Goal: Entertainment & Leisure: Browse casually

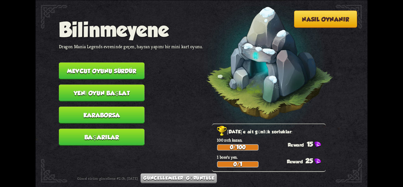
click at [101, 72] on font "Mevcut oyunu sürdür" at bounding box center [101, 70] width 69 height 7
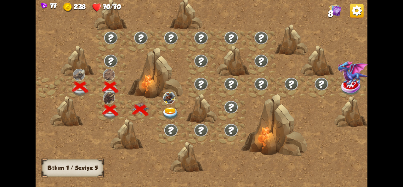
click at [172, 111] on img at bounding box center [170, 113] width 17 height 12
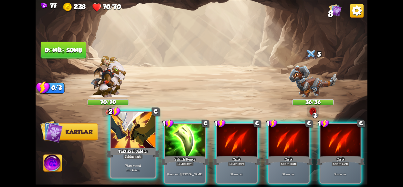
click at [144, 138] on div at bounding box center [133, 130] width 45 height 37
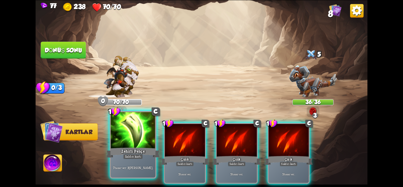
click at [145, 140] on div at bounding box center [133, 130] width 45 height 37
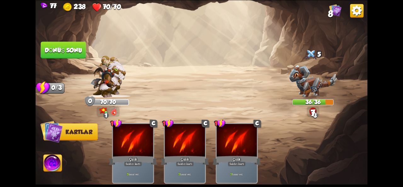
click at [73, 50] on font "Dönüş sonu" at bounding box center [63, 50] width 37 height 7
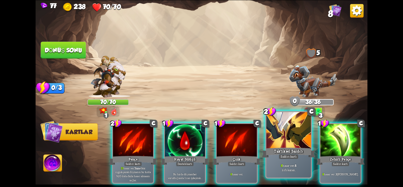
click at [290, 157] on font "Saldırı kartı" at bounding box center [288, 156] width 16 height 4
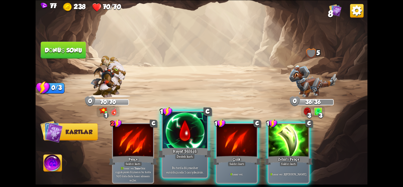
click at [174, 162] on p "Bu turda düşman her vurulduğunda 1 can iyileşirsin ." at bounding box center [185, 167] width 42 height 13
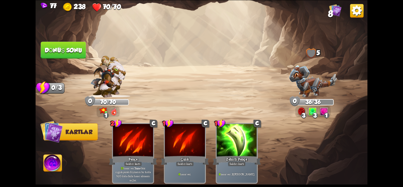
click at [69, 57] on button "Dönüş sonu" at bounding box center [63, 50] width 45 height 17
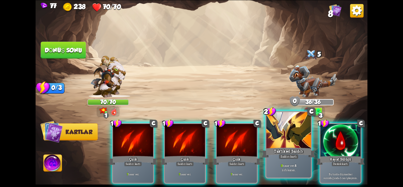
click at [302, 158] on div "Taktiksel Saldırı" at bounding box center [288, 152] width 53 height 12
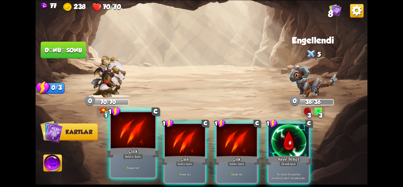
click at [147, 137] on div at bounding box center [133, 130] width 45 height 37
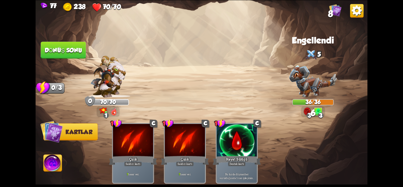
click at [60, 50] on font "Dönüş sonu" at bounding box center [63, 50] width 38 height 7
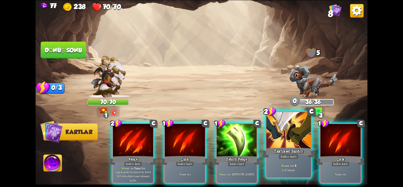
click at [286, 130] on div at bounding box center [288, 130] width 45 height 37
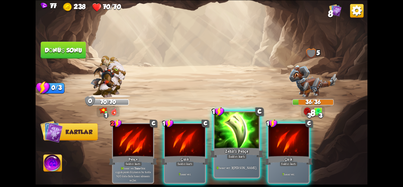
click at [225, 147] on div "Zehirli Pençe" at bounding box center [236, 152] width 53 height 12
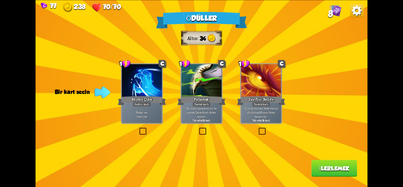
click at [126, 124] on div "Ödüller Altın 34 Bir kart seçin 1 C Büyülü Çizik Saldırı kartı 7 hasar ver . 1 …" at bounding box center [202, 93] width 332 height 187
click at [135, 125] on div "Ödüller Altın 34 Bir kart seçin 1 C Büyülü Çizik Saldırı kartı 7 hasar ver . 1 …" at bounding box center [202, 93] width 332 height 187
click at [138, 128] on label at bounding box center [138, 128] width 0 height 0
click at [0, 0] on input "checkbox" at bounding box center [0, 0] width 0 height 0
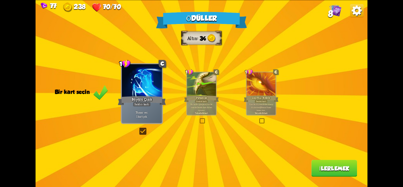
click at [325, 173] on button "İlerlemek" at bounding box center [334, 167] width 46 height 17
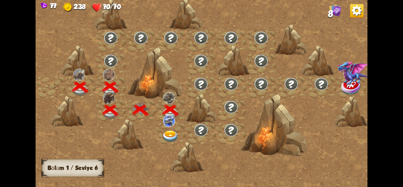
click at [164, 132] on img at bounding box center [170, 136] width 17 height 12
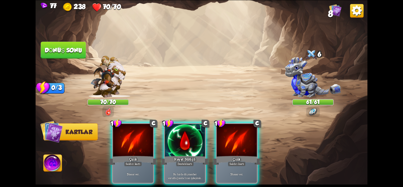
click at [285, 70] on div "Oyuncu sırası" at bounding box center [202, 94] width 332 height 52
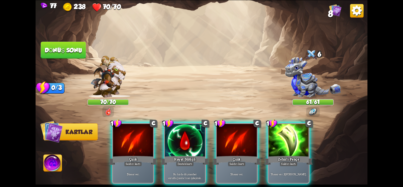
click at [290, 70] on div "Oyuncu sırası" at bounding box center [202, 94] width 332 height 52
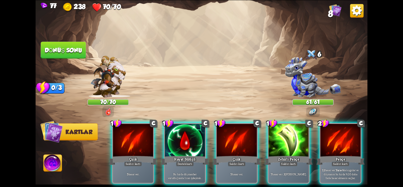
click at [290, 70] on div "Oyuncu sırası" at bounding box center [202, 94] width 332 height 52
click at [290, 70] on img at bounding box center [313, 77] width 56 height 41
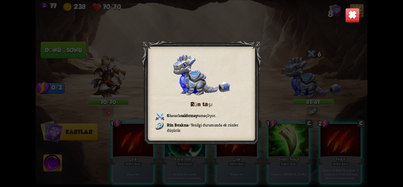
click at [339, 19] on div "Rün taşı 6 hasarla saldırmayı amaçlıyor . Rün Bırakma – Yenilgi durumunda ek rü…" at bounding box center [202, 93] width 332 height 187
click at [354, 18] on img at bounding box center [352, 15] width 14 height 14
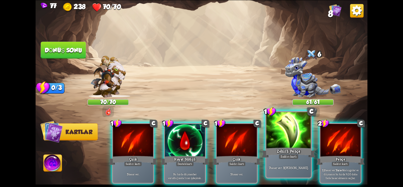
click at [295, 141] on div at bounding box center [288, 130] width 45 height 37
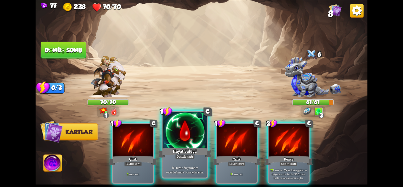
click at [191, 129] on div at bounding box center [184, 130] width 45 height 37
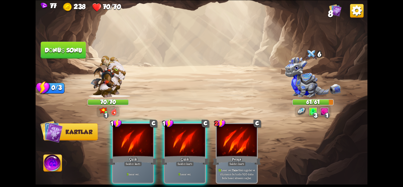
click at [191, 129] on div at bounding box center [185, 141] width 40 height 34
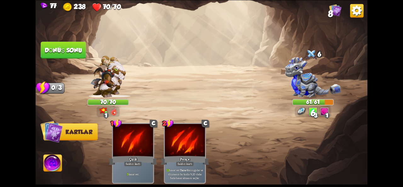
click at [62, 53] on font "Dönüş sonu" at bounding box center [63, 50] width 38 height 7
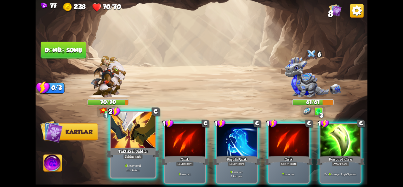
click at [126, 138] on div at bounding box center [133, 130] width 45 height 37
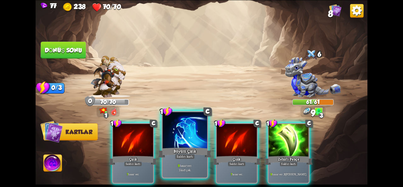
click at [170, 138] on div at bounding box center [184, 130] width 45 height 37
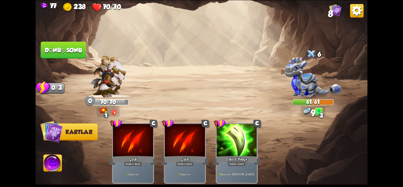
click at [74, 46] on button "Dönüş sonu" at bounding box center [63, 50] width 45 height 17
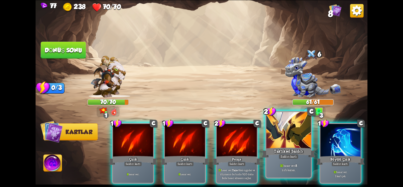
click at [280, 141] on div at bounding box center [288, 130] width 45 height 37
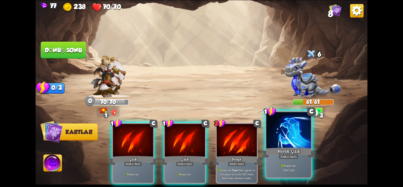
click at [290, 145] on div at bounding box center [288, 130] width 45 height 37
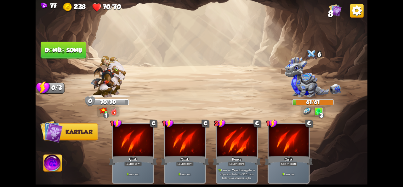
click at [57, 53] on button "Dönüş sonu" at bounding box center [63, 49] width 46 height 17
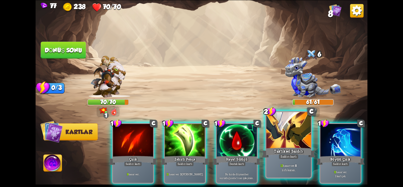
click at [284, 142] on div at bounding box center [288, 130] width 45 height 37
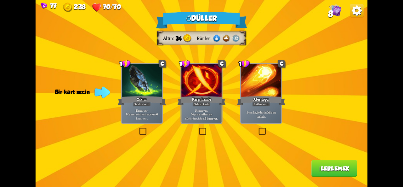
click at [216, 38] on img at bounding box center [216, 38] width 8 height 8
click at [226, 40] on img at bounding box center [226, 38] width 8 height 8
click at [240, 40] on span at bounding box center [242, 40] width 10 height 11
click at [192, 81] on div at bounding box center [201, 81] width 40 height 34
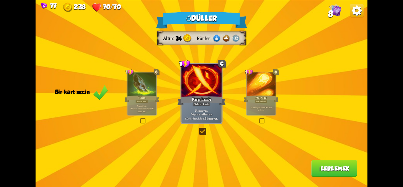
click at [328, 174] on button "İlerlemek" at bounding box center [334, 167] width 46 height 17
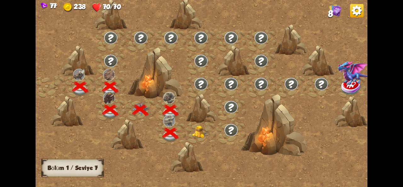
click at [192, 131] on img at bounding box center [200, 131] width 17 height 13
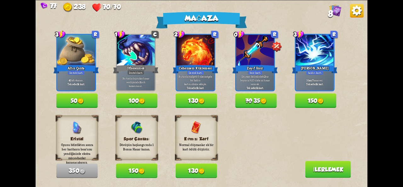
click at [191, 172] on font "130" at bounding box center [193, 170] width 10 height 7
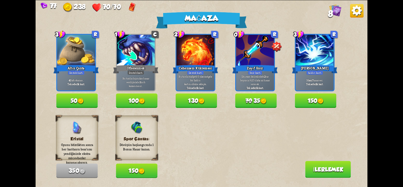
click at [270, 105] on button "70 35" at bounding box center [256, 100] width 42 height 14
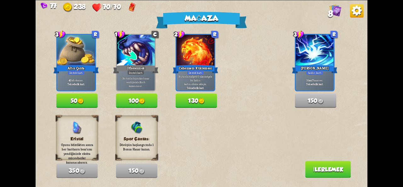
click at [315, 173] on button "İlerlemek" at bounding box center [328, 168] width 46 height 17
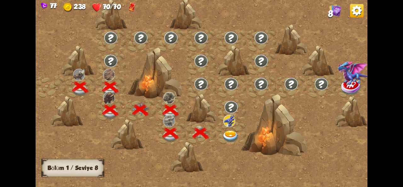
click at [241, 136] on div at bounding box center [274, 124] width 66 height 62
click at [223, 139] on img at bounding box center [230, 136] width 17 height 12
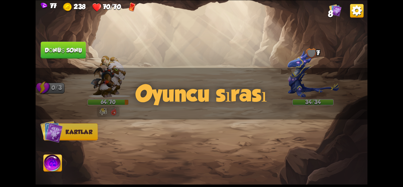
click at [101, 73] on div "Saldırmak için bir düşman seçin... O kartı oynayacak kadar dayanıklılığın yok .…" at bounding box center [202, 93] width 332 height 187
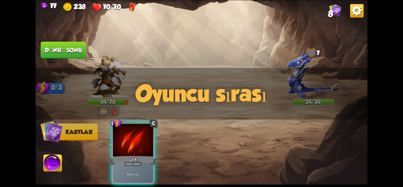
click at [101, 73] on div "Oyuncu sırası" at bounding box center [202, 94] width 332 height 52
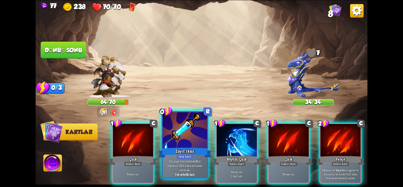
click at [199, 135] on div at bounding box center [184, 130] width 45 height 37
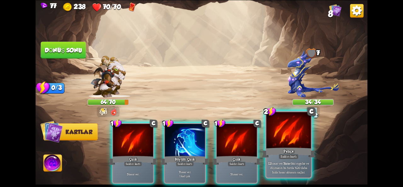
click at [291, 155] on font "Saldırı kartı" at bounding box center [288, 156] width 16 height 4
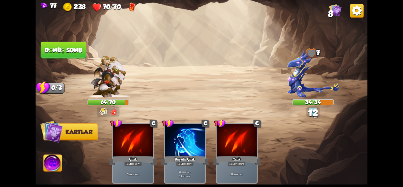
click at [60, 48] on font "Dönüş sonu" at bounding box center [63, 50] width 37 height 7
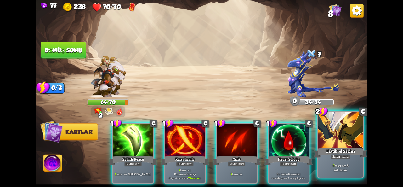
click at [342, 140] on div at bounding box center [340, 130] width 45 height 37
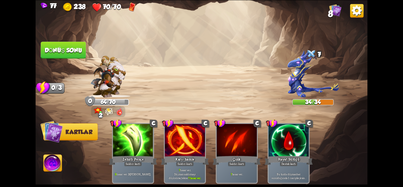
click at [69, 49] on font "Dönüş sonu" at bounding box center [63, 50] width 37 height 7
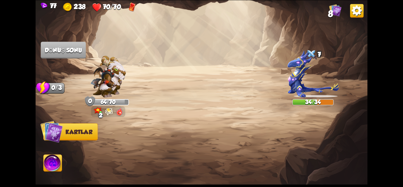
click at [109, 89] on img at bounding box center [108, 76] width 36 height 42
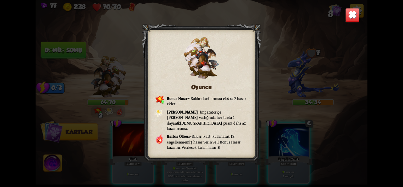
click at [355, 17] on img at bounding box center [352, 15] width 14 height 14
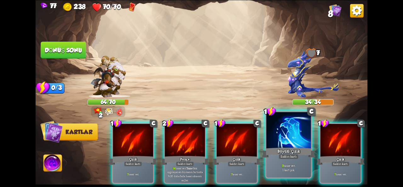
click at [291, 147] on div "Büyülü Çizik" at bounding box center [288, 152] width 53 height 12
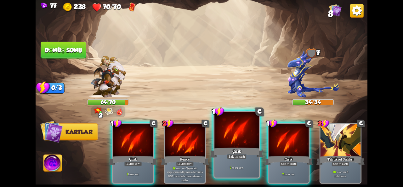
click at [227, 170] on div "7 hasar ver ." at bounding box center [236, 168] width 45 height 20
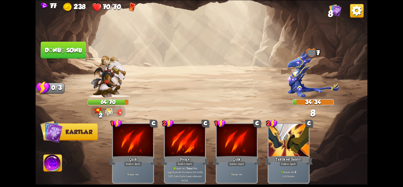
click at [75, 56] on button "Dönüş sonu" at bounding box center [63, 49] width 46 height 17
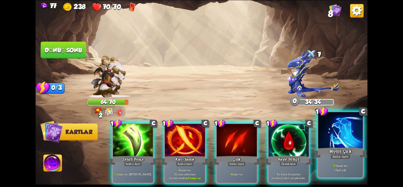
click at [344, 151] on font "Büyülü Çizik" at bounding box center [340, 150] width 23 height 5
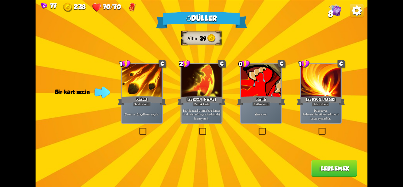
click at [209, 105] on div "Destek kartı" at bounding box center [201, 103] width 18 height 5
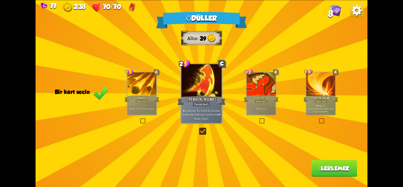
click at [326, 176] on div "Ödüller Altın 39 Bir kart seçin 1 C Kükürt Saldırı kartı 6 hasar ver . 1 zayıf …" at bounding box center [202, 93] width 332 height 187
click at [337, 171] on button "İlerlemek" at bounding box center [334, 167] width 46 height 17
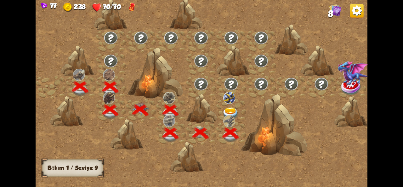
click at [231, 109] on img at bounding box center [230, 113] width 17 height 12
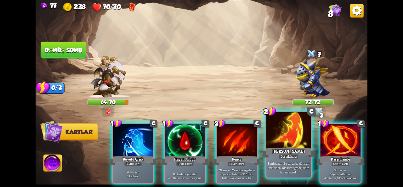
click at [287, 151] on font "[PERSON_NAME]" at bounding box center [288, 150] width 32 height 5
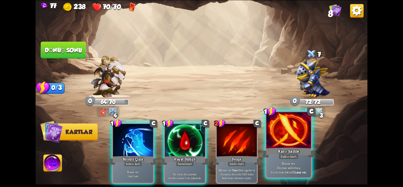
click at [286, 150] on font "Karşı hamle" at bounding box center [288, 150] width 21 height 5
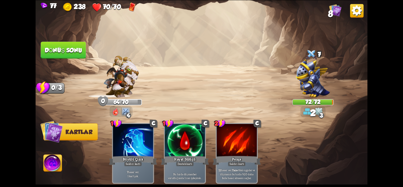
click at [70, 53] on button "Dönüş sonu" at bounding box center [63, 50] width 45 height 17
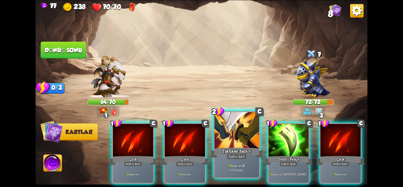
click at [228, 147] on div "Taktiksel Saldırı" at bounding box center [236, 152] width 53 height 12
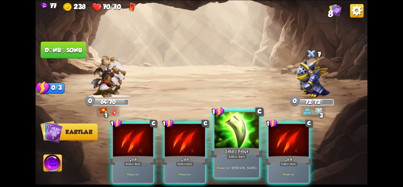
click at [239, 137] on div at bounding box center [236, 130] width 45 height 37
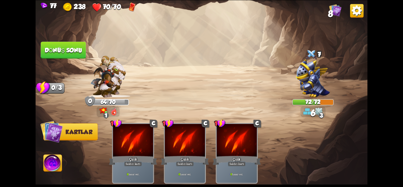
click at [69, 53] on font "Dönüş sonu" at bounding box center [63, 50] width 37 height 7
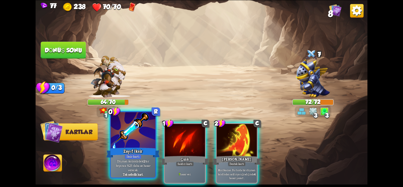
click at [138, 130] on div at bounding box center [133, 130] width 45 height 37
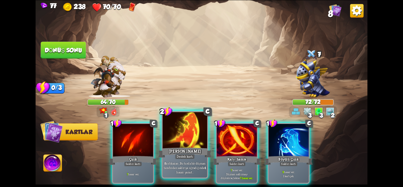
click at [186, 141] on div at bounding box center [184, 130] width 45 height 37
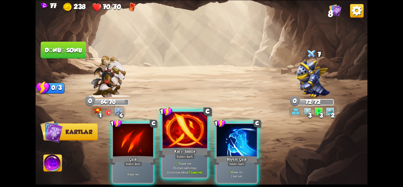
click at [187, 145] on div at bounding box center [184, 130] width 45 height 37
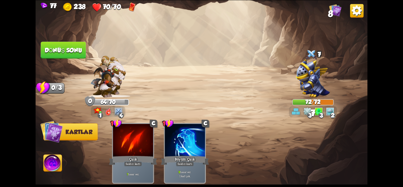
click at [71, 47] on font "Dönüş sonu" at bounding box center [63, 50] width 38 height 7
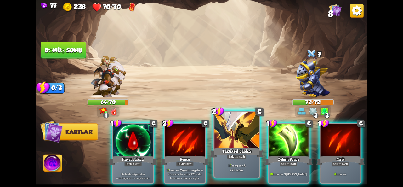
click at [232, 132] on div at bounding box center [236, 130] width 45 height 37
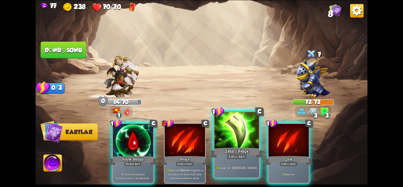
click at [232, 132] on div at bounding box center [236, 130] width 45 height 37
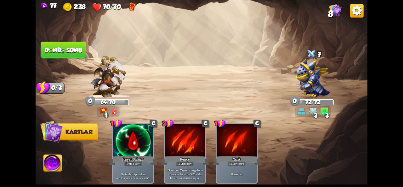
click at [65, 50] on font "Dönüş sonu" at bounding box center [63, 50] width 37 height 7
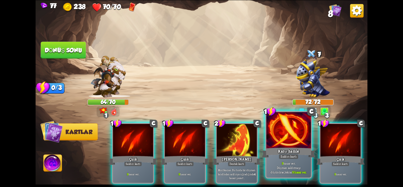
click at [286, 149] on font "Karşı hamle" at bounding box center [288, 150] width 21 height 5
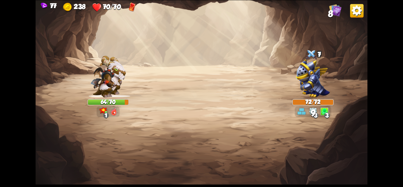
click at [179, 160] on img at bounding box center [202, 93] width 332 height 187
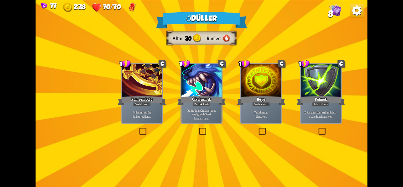
click at [131, 7] on img at bounding box center [133, 7] width 8 height 9
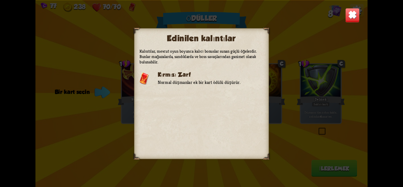
click at [352, 19] on img at bounding box center [352, 15] width 14 height 14
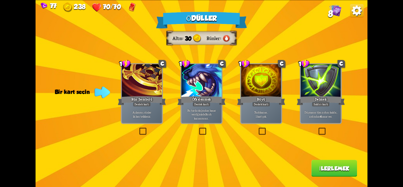
click at [259, 102] on font "Destek kartı" at bounding box center [261, 104] width 14 height 4
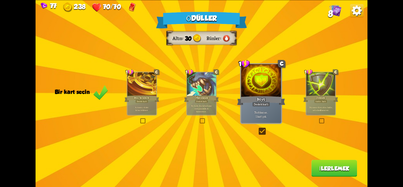
click at [330, 170] on font "İlerlemek" at bounding box center [334, 167] width 30 height 7
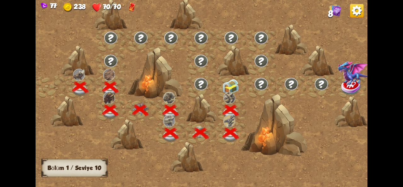
click at [228, 86] on img at bounding box center [230, 86] width 17 height 15
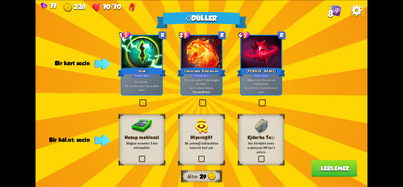
click at [149, 85] on font "Bir sonraki turda 1 dayanıklılık kazan." at bounding box center [142, 87] width 34 height 8
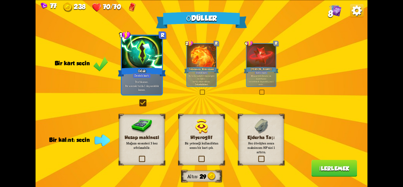
click at [272, 155] on div "Ejderha Taşı Her dövüşten sonra maksimum HP'nizi 1 artırın." at bounding box center [261, 139] width 46 height 51
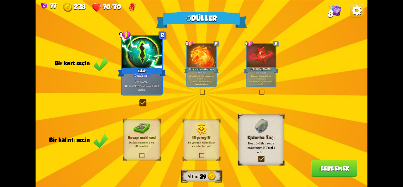
click at [331, 170] on font "İlerlemek" at bounding box center [334, 167] width 30 height 7
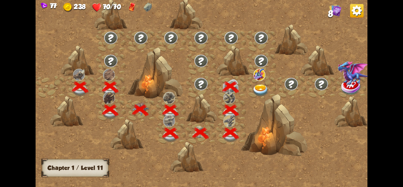
scroll to position [0, 96]
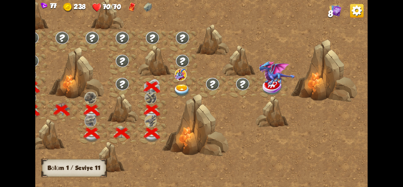
click at [188, 83] on div at bounding box center [182, 86] width 30 height 23
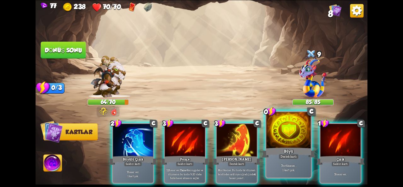
click at [279, 149] on div "Büyü" at bounding box center [288, 152] width 53 height 12
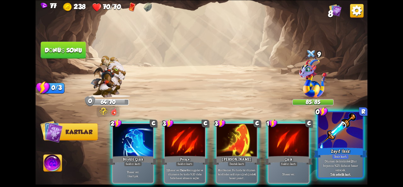
click at [345, 144] on div at bounding box center [340, 130] width 45 height 37
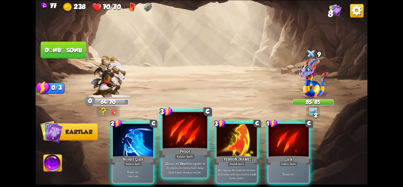
click at [176, 147] on div "Pençe" at bounding box center [184, 152] width 53 height 12
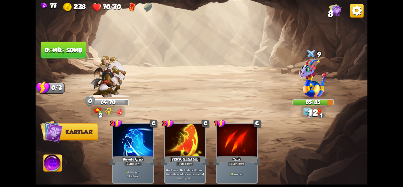
click at [50, 55] on button "Dönüş sonu" at bounding box center [63, 50] width 45 height 17
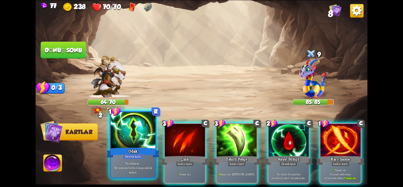
click at [147, 138] on div at bounding box center [133, 130] width 45 height 37
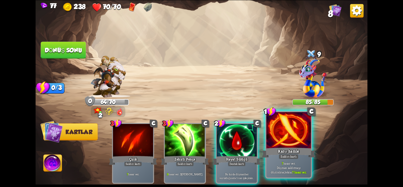
click at [275, 157] on div "Karşı hamle" at bounding box center [288, 152] width 53 height 12
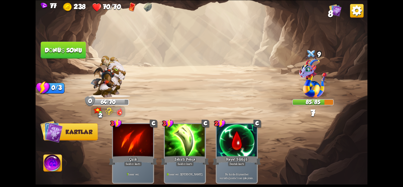
click at [49, 53] on font "Dönüş sonu" at bounding box center [63, 50] width 37 height 7
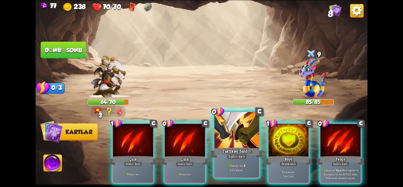
click at [220, 147] on div "Taktiksel Saldırı" at bounding box center [236, 152] width 53 height 12
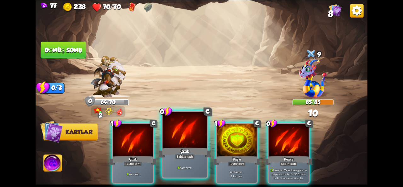
click at [182, 150] on font "Çizik" at bounding box center [184, 150] width 9 height 5
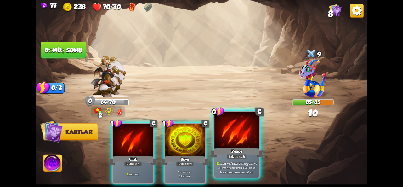
click at [242, 153] on div "Pençe" at bounding box center [236, 152] width 53 height 12
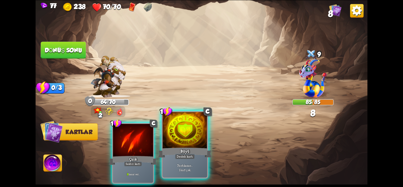
click at [182, 156] on font "Destek kartı" at bounding box center [184, 156] width 16 height 4
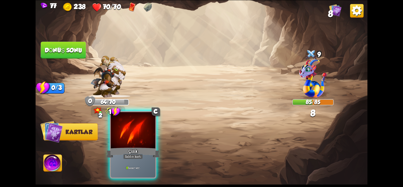
click at [143, 152] on div "Çizik" at bounding box center [132, 152] width 53 height 12
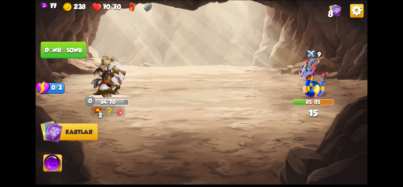
click at [60, 44] on button "Dönüş sonu" at bounding box center [63, 50] width 45 height 17
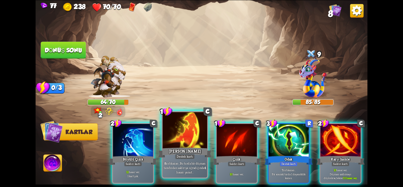
click at [184, 127] on div at bounding box center [184, 130] width 45 height 37
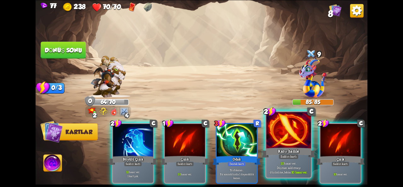
click at [287, 153] on font "Karşı hamle" at bounding box center [288, 150] width 21 height 5
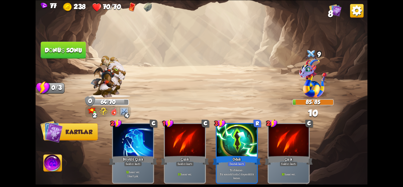
click at [85, 53] on button "Dönüş sonu" at bounding box center [63, 50] width 45 height 17
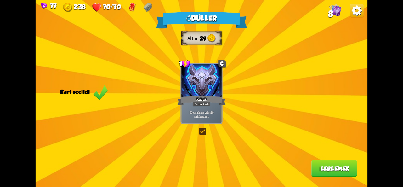
click at [170, 106] on div "Ödüller Altın 29 Kart seçildi 1 C Kabuk Destek kartı Eğer zırhınız yoksa 10 zır…" at bounding box center [202, 93] width 332 height 187
click at [190, 111] on font "Eğer zırhınız yoksa" at bounding box center [199, 112] width 21 height 4
click at [191, 115] on p "Eğer zırhınız yoksa 10 zırh kazanın ." at bounding box center [201, 114] width 38 height 8
click at [326, 170] on font "İlerlemek" at bounding box center [334, 167] width 30 height 7
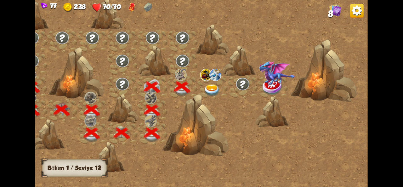
click at [214, 87] on img at bounding box center [211, 90] width 17 height 12
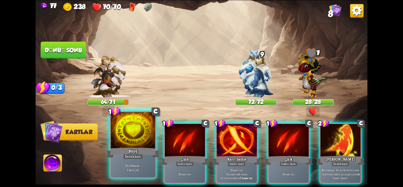
click at [142, 135] on div at bounding box center [133, 130] width 45 height 37
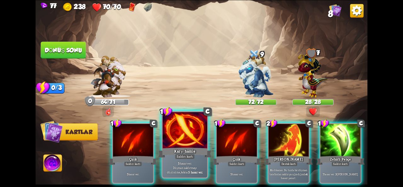
click at [174, 144] on div at bounding box center [184, 130] width 45 height 37
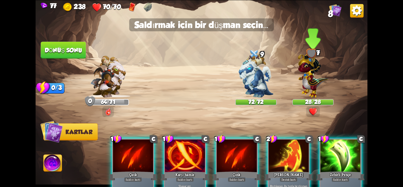
click at [319, 81] on img at bounding box center [313, 73] width 30 height 47
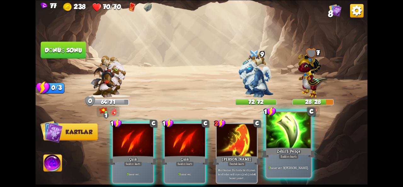
click at [280, 142] on div at bounding box center [288, 130] width 45 height 37
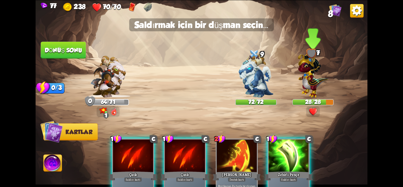
click at [319, 69] on img at bounding box center [313, 73] width 30 height 47
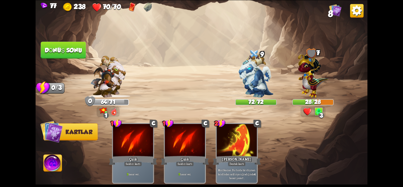
click at [67, 42] on button "Dönüş sonu" at bounding box center [63, 50] width 45 height 17
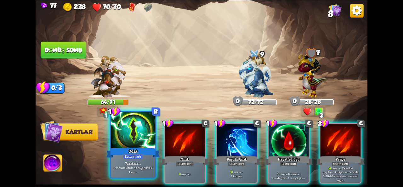
click at [118, 139] on div at bounding box center [133, 130] width 45 height 37
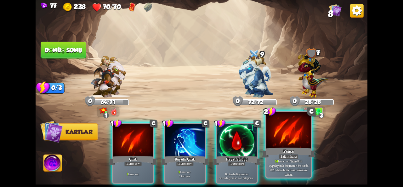
click at [295, 143] on div at bounding box center [288, 130] width 45 height 37
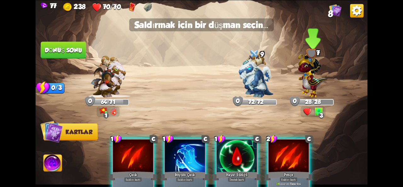
click at [318, 78] on img at bounding box center [313, 73] width 30 height 47
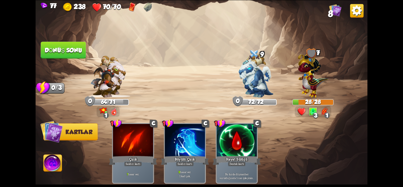
click at [67, 46] on button "Dönüş sonu" at bounding box center [63, 50] width 45 height 17
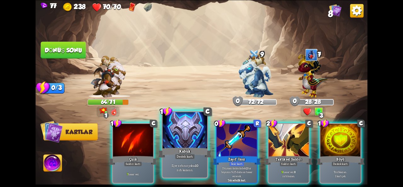
click at [193, 158] on div "Destek kartı" at bounding box center [185, 155] width 20 height 5
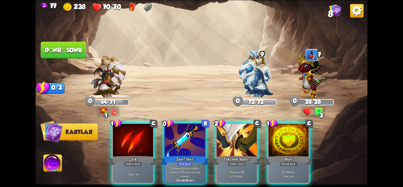
click at [193, 158] on div "Zayıf İksir" at bounding box center [185, 159] width 48 height 11
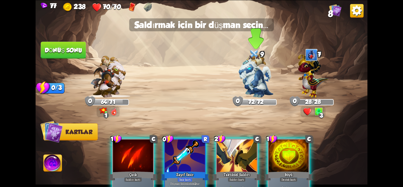
click at [261, 72] on img at bounding box center [255, 74] width 35 height 43
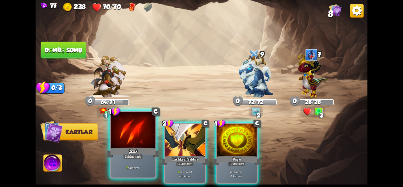
click at [145, 149] on div "Çizik" at bounding box center [132, 152] width 53 height 12
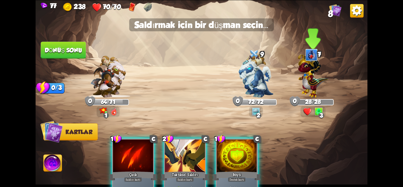
click at [317, 86] on img at bounding box center [313, 73] width 30 height 47
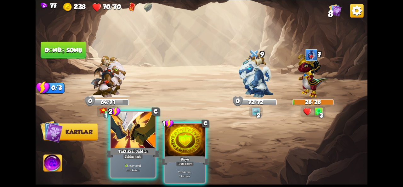
click at [133, 139] on div at bounding box center [133, 130] width 45 height 37
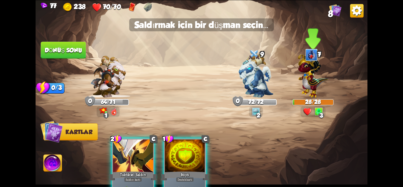
click at [307, 84] on img at bounding box center [313, 73] width 30 height 47
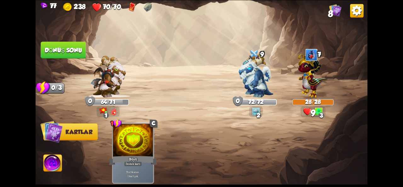
click at [52, 47] on font "Dönüş sonu" at bounding box center [63, 50] width 37 height 7
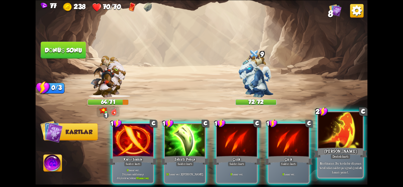
click at [336, 158] on font "Destek kartı" at bounding box center [340, 156] width 16 height 4
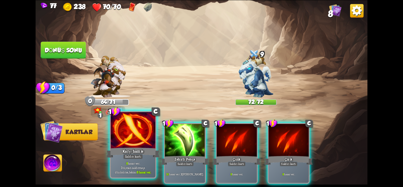
click at [133, 144] on div at bounding box center [133, 130] width 45 height 37
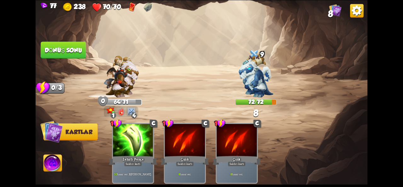
click at [54, 47] on font "Dönüş sonu" at bounding box center [63, 50] width 37 height 7
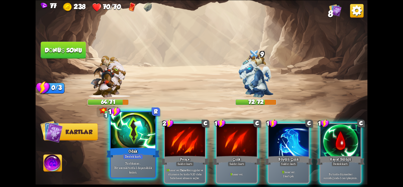
click at [135, 142] on div at bounding box center [133, 130] width 45 height 37
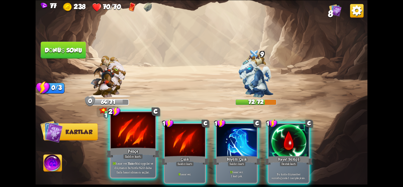
click at [131, 131] on div at bounding box center [133, 130] width 45 height 37
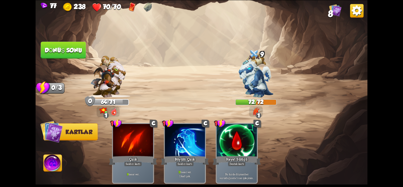
click at [65, 44] on button "Dönüş sonu" at bounding box center [63, 50] width 45 height 17
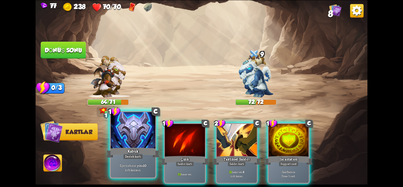
click at [130, 153] on font "Kabuk" at bounding box center [132, 150] width 11 height 5
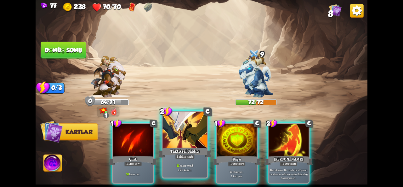
click at [179, 157] on font "Saldırı kartı" at bounding box center [184, 156] width 16 height 4
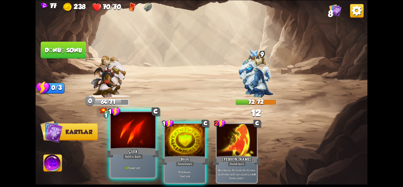
click at [121, 163] on div "10 hasar ver ." at bounding box center [133, 168] width 45 height 20
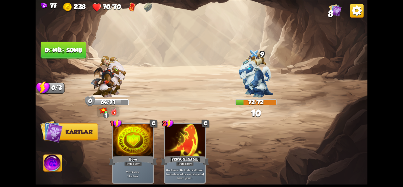
click at [56, 48] on font "Dönüş sonu" at bounding box center [63, 50] width 37 height 7
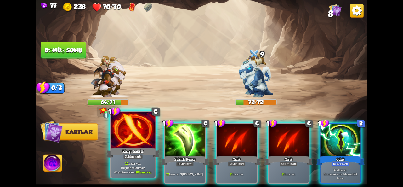
click at [150, 135] on div at bounding box center [133, 130] width 45 height 37
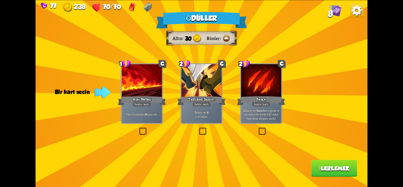
click at [135, 129] on div "Ödüller Altın 30 Rünler Bir kart seçin 1 C Ateş Nefesi Saldırı kartı Tüm düşman…" at bounding box center [202, 93] width 332 height 187
click at [122, 115] on div "Tüm düşmanlara 6 hasar ver ." at bounding box center [142, 114] width 40 height 18
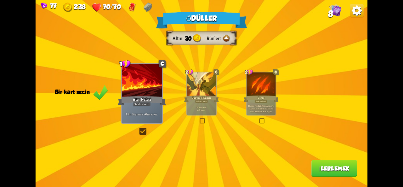
click at [347, 166] on font "İlerlemek" at bounding box center [334, 167] width 30 height 7
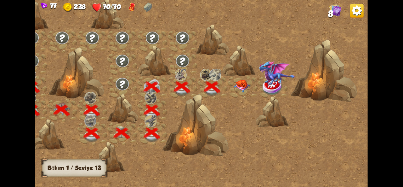
click at [239, 87] on img at bounding box center [241, 85] width 17 height 13
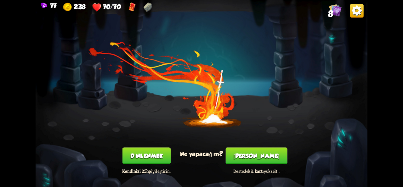
click at [156, 159] on button "Dinlenmek" at bounding box center [146, 155] width 48 height 17
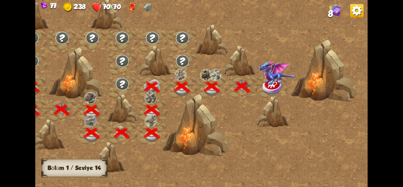
click at [267, 74] on img at bounding box center [277, 72] width 36 height 25
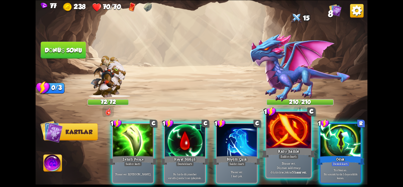
click at [293, 127] on div at bounding box center [288, 130] width 45 height 37
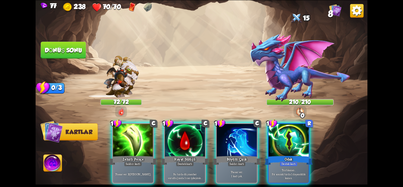
click at [293, 127] on div at bounding box center [288, 141] width 40 height 34
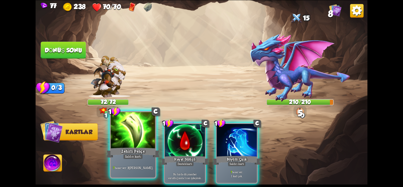
click at [142, 146] on div at bounding box center [133, 130] width 45 height 37
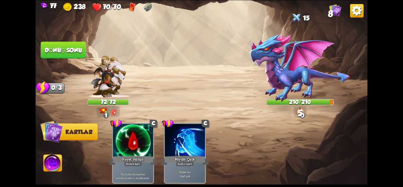
click at [271, 63] on img at bounding box center [299, 67] width 101 height 69
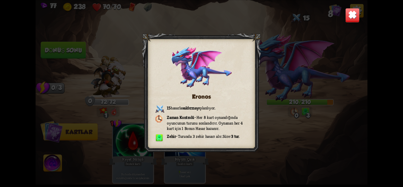
click at [354, 18] on img at bounding box center [352, 15] width 14 height 14
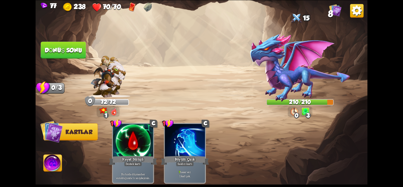
click at [54, 60] on img at bounding box center [202, 93] width 332 height 187
click at [60, 52] on font "Dönüş sonu" at bounding box center [63, 50] width 37 height 7
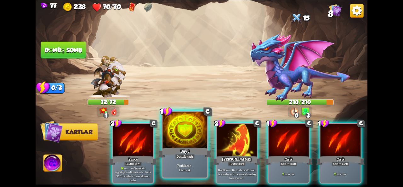
click at [187, 145] on div at bounding box center [184, 130] width 45 height 37
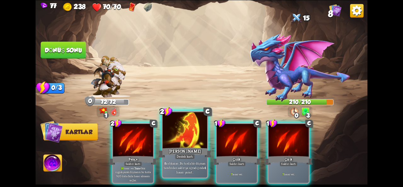
click at [188, 145] on div at bounding box center [184, 130] width 45 height 37
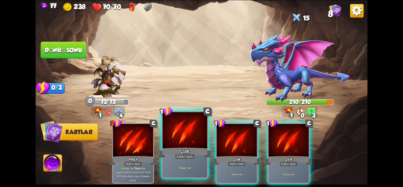
click at [176, 126] on div at bounding box center [184, 130] width 45 height 37
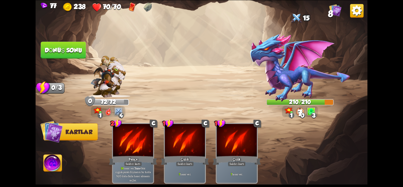
click at [52, 49] on font "Dönüş sonu" at bounding box center [63, 50] width 37 height 7
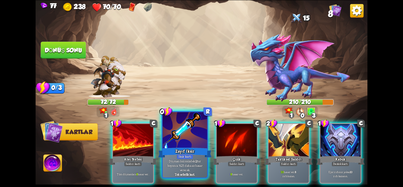
click at [184, 146] on div "Zayıf İksir" at bounding box center [184, 152] width 53 height 12
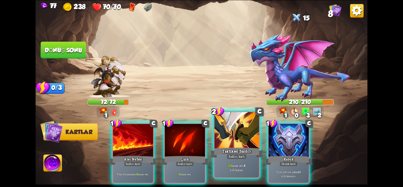
click at [245, 136] on div at bounding box center [236, 130] width 45 height 37
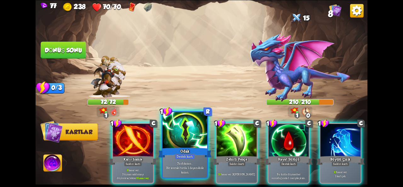
click at [174, 138] on div at bounding box center [184, 130] width 45 height 37
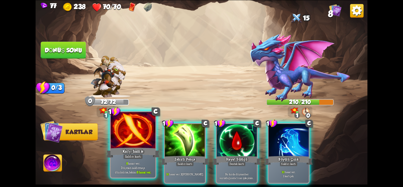
click at [121, 145] on div at bounding box center [133, 130] width 45 height 37
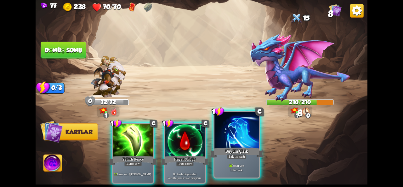
click at [235, 139] on div at bounding box center [236, 130] width 45 height 37
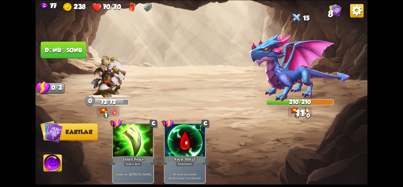
click at [59, 45] on button "Dönüş sonu" at bounding box center [63, 50] width 45 height 17
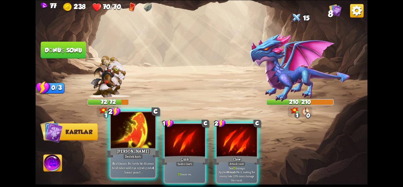
click at [129, 148] on div "[PERSON_NAME]" at bounding box center [132, 152] width 53 height 12
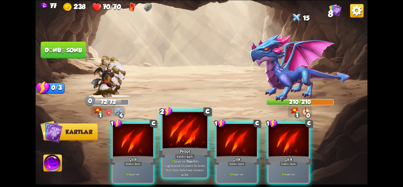
click at [183, 159] on div "Saldırı kartı" at bounding box center [185, 155] width 20 height 5
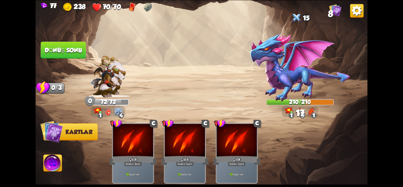
click at [53, 49] on font "Dönüş sonu" at bounding box center [63, 50] width 37 height 7
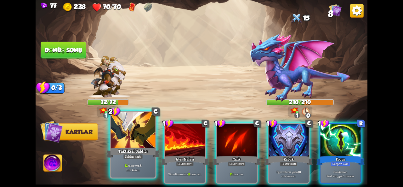
click at [150, 146] on div at bounding box center [133, 130] width 45 height 37
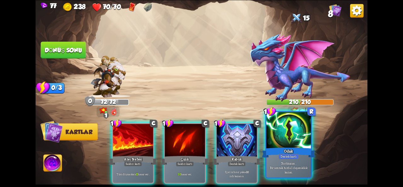
click at [269, 147] on div "Odak" at bounding box center [288, 152] width 53 height 12
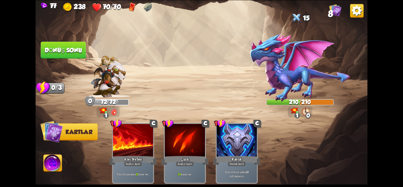
click at [43, 59] on img at bounding box center [202, 93] width 332 height 187
click at [54, 56] on button "Dönüş sonu" at bounding box center [63, 50] width 45 height 17
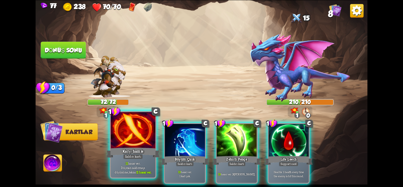
click at [127, 143] on div at bounding box center [133, 130] width 45 height 37
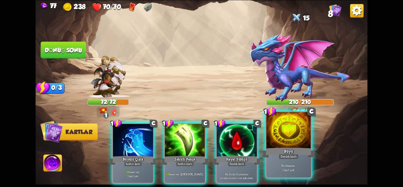
click at [291, 134] on div at bounding box center [288, 130] width 45 height 37
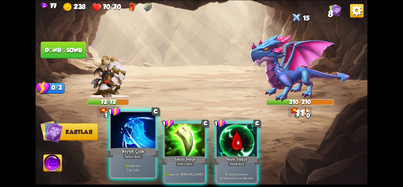
click at [135, 141] on div at bounding box center [133, 130] width 45 height 37
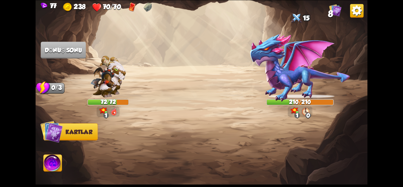
click at [199, 139] on div at bounding box center [234, 144] width 265 height 83
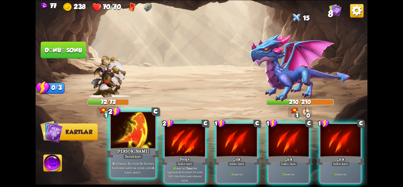
click at [130, 129] on div at bounding box center [133, 130] width 45 height 37
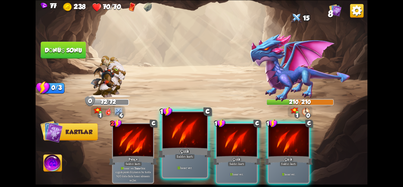
click at [186, 150] on font "Çizik" at bounding box center [184, 150] width 9 height 5
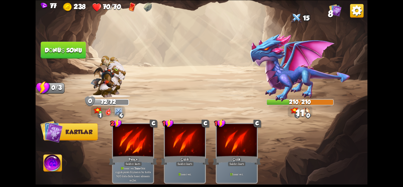
click at [59, 53] on button "Dönüş sonu" at bounding box center [63, 50] width 45 height 17
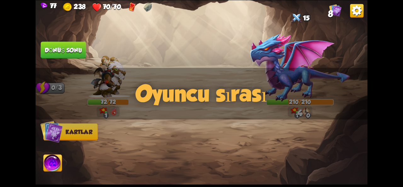
click at [50, 165] on img at bounding box center [52, 163] width 19 height 19
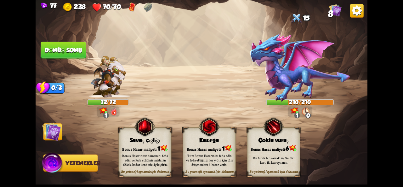
click at [272, 169] on div "Bu turda bir sonraki üç Saldırı kartı iki kez oynanır." at bounding box center [273, 159] width 53 height 21
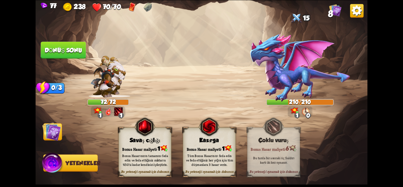
click at [50, 131] on img at bounding box center [51, 131] width 19 height 19
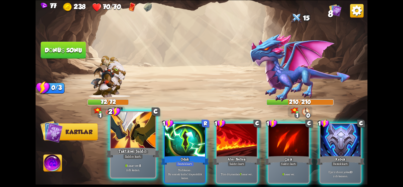
click at [137, 137] on div at bounding box center [133, 130] width 45 height 37
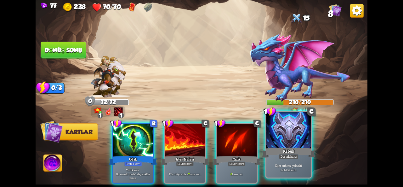
click at [277, 148] on div "Kabuk" at bounding box center [288, 152] width 53 height 12
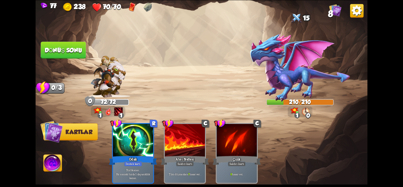
click at [76, 51] on font "Dönüş sonu" at bounding box center [63, 50] width 37 height 7
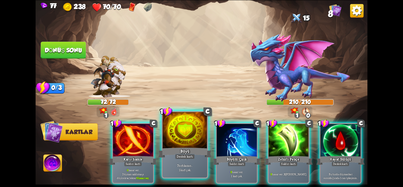
click at [169, 148] on div "Büyü" at bounding box center [184, 152] width 53 height 12
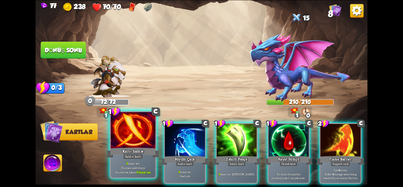
click at [127, 155] on font "Saldırı kartı" at bounding box center [133, 156] width 16 height 4
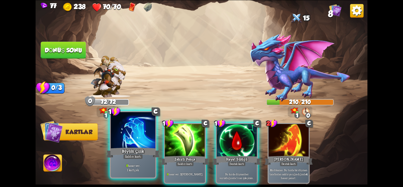
click at [127, 147] on div "Büyülü Çizik" at bounding box center [132, 152] width 53 height 12
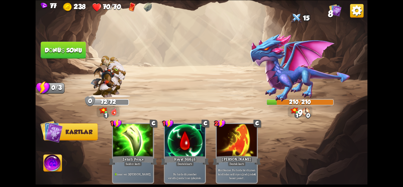
click at [63, 51] on font "Dönüş sonu" at bounding box center [63, 50] width 37 height 7
